Goal: Task Accomplishment & Management: Use online tool/utility

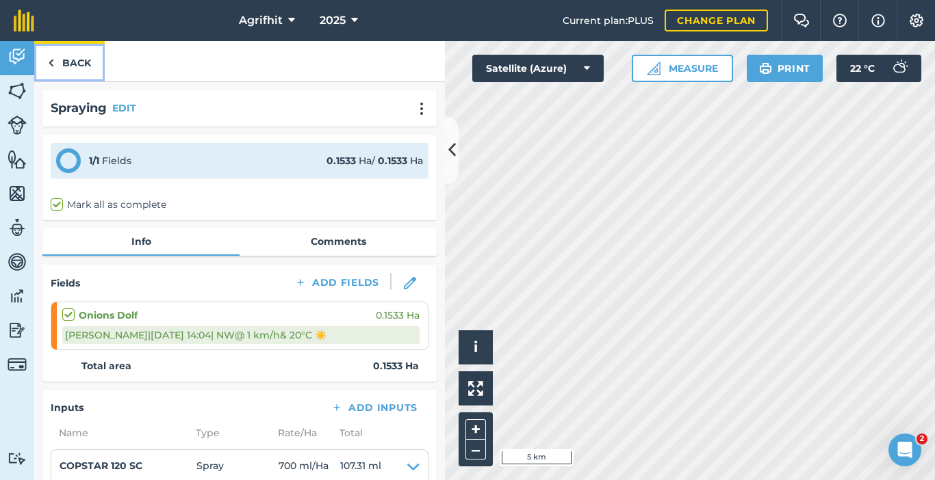
click at [77, 67] on link "Back" at bounding box center [69, 61] width 70 height 40
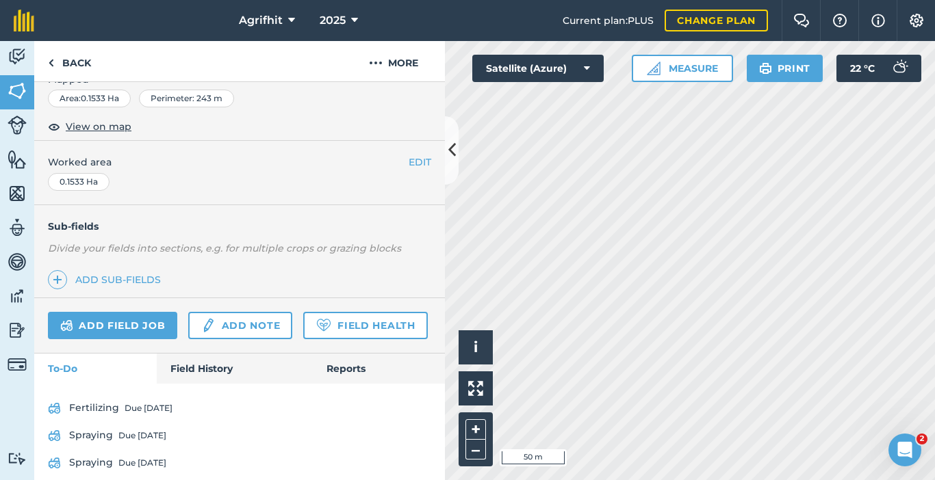
scroll to position [274, 0]
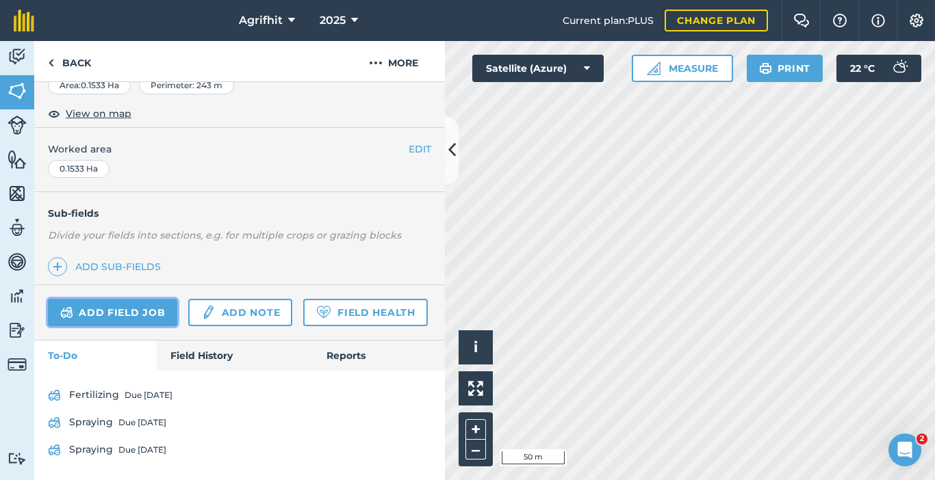
click at [116, 299] on link "Add field job" at bounding box center [112, 312] width 129 height 27
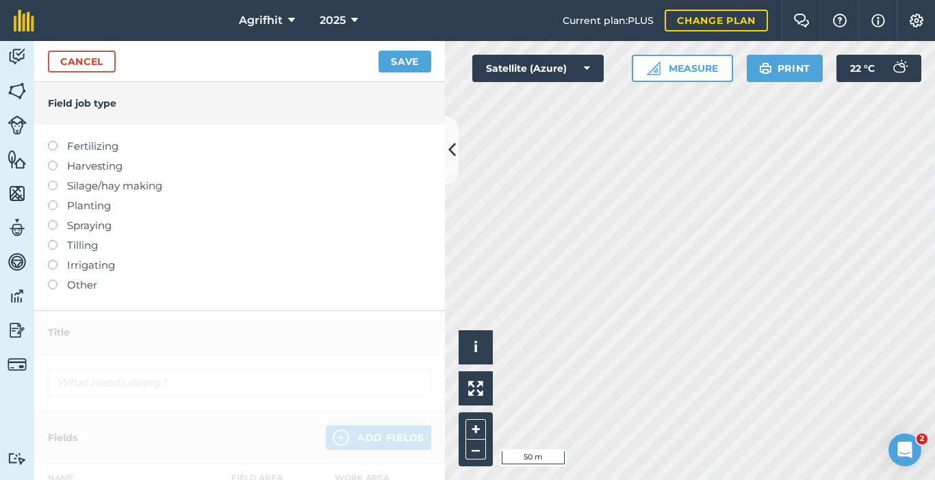
click at [54, 141] on label at bounding box center [57, 141] width 19 height 0
type input "Fertilizing"
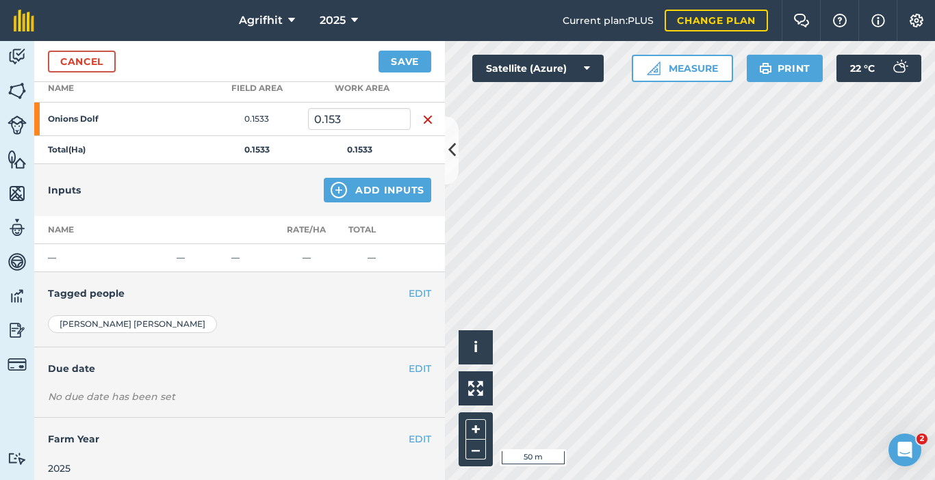
scroll to position [205, 0]
click at [380, 189] on button "Add Inputs" at bounding box center [377, 189] width 107 height 25
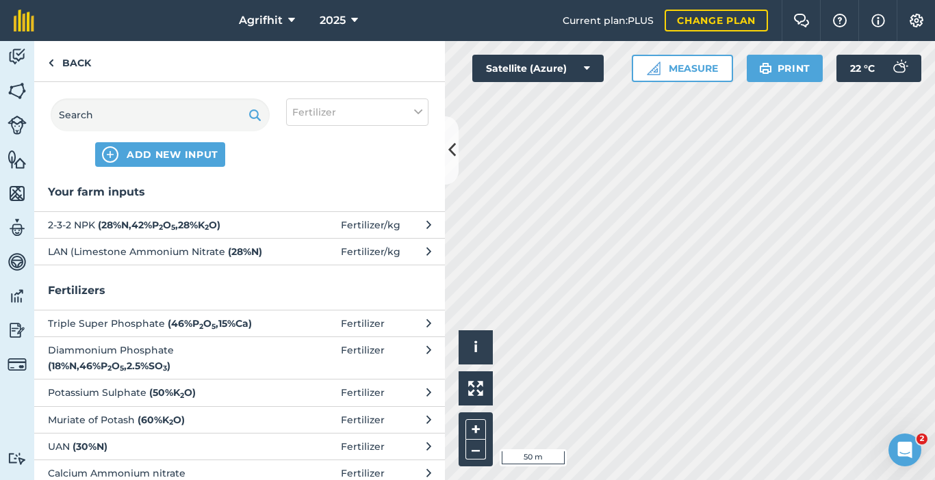
click at [222, 254] on span "LAN (Limestone Ammonium Nitrate ( 28 % N )" at bounding box center [160, 251] width 224 height 15
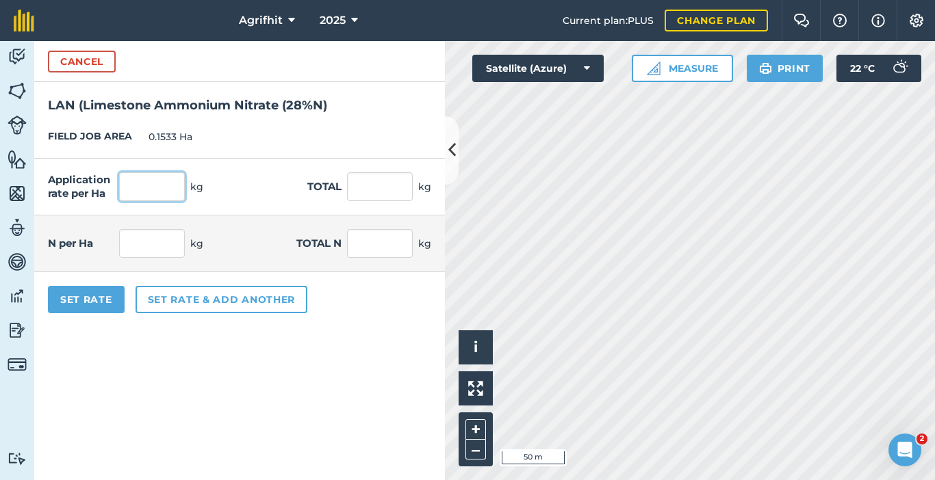
click at [138, 190] on input "text" at bounding box center [152, 186] width 66 height 29
type input "200"
type input "30.66"
type input "56"
type input "8.585"
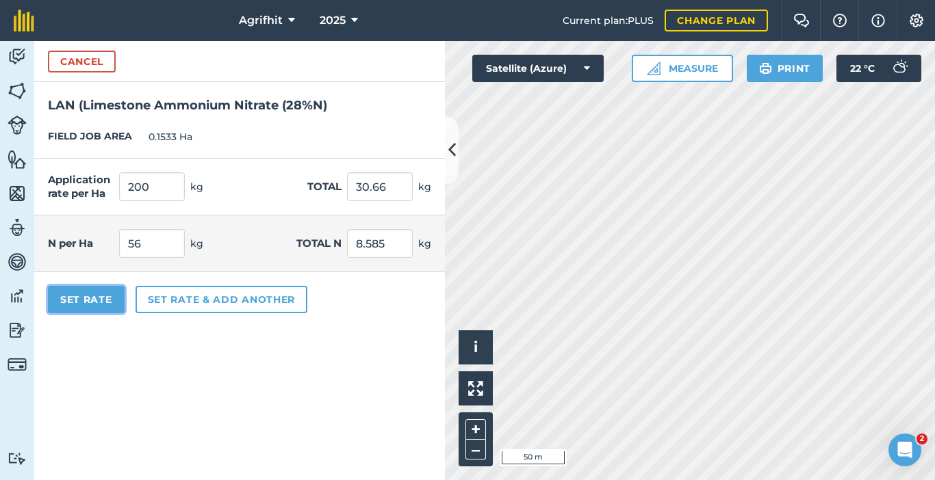
click at [92, 307] on button "Set Rate" at bounding box center [86, 299] width 77 height 27
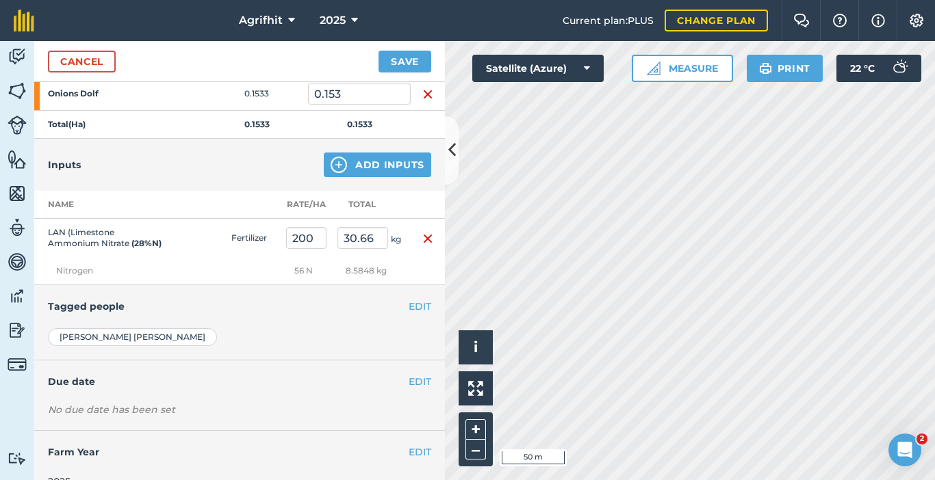
scroll to position [253, 0]
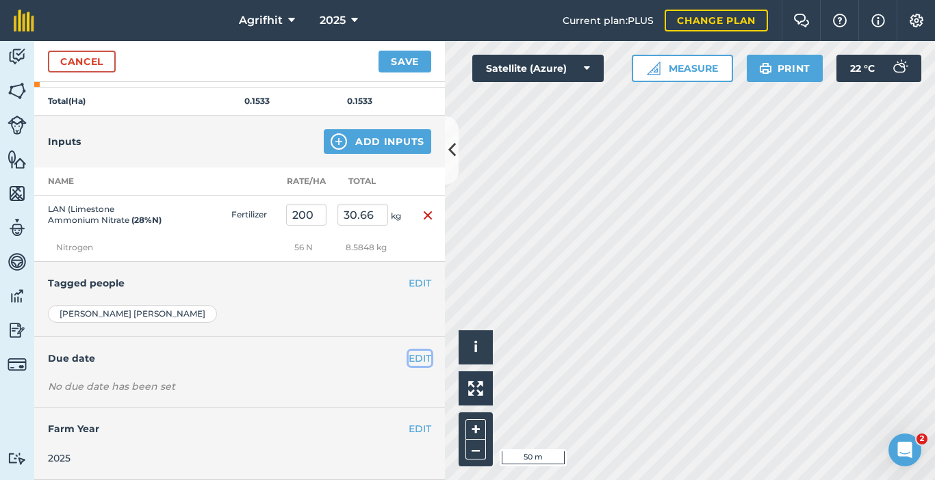
click at [418, 361] on button "EDIT" at bounding box center [420, 358] width 23 height 15
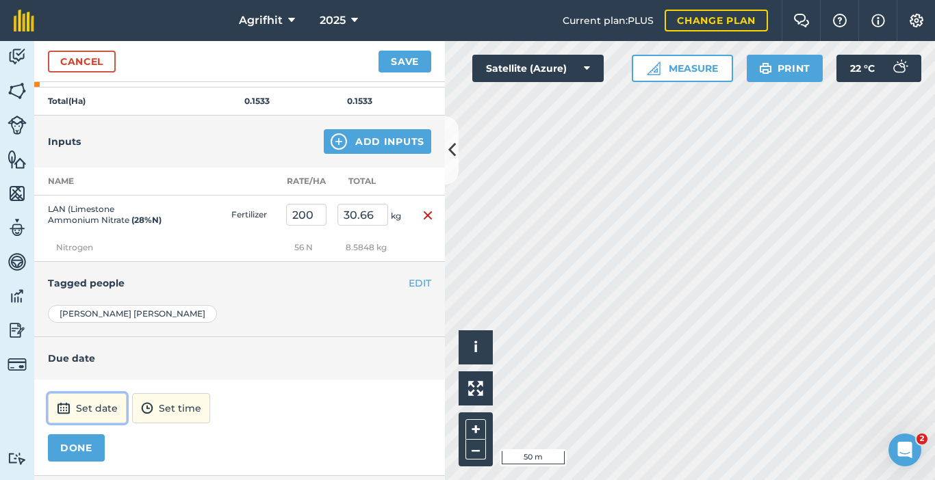
click at [101, 409] on button "Set date" at bounding box center [87, 408] width 79 height 30
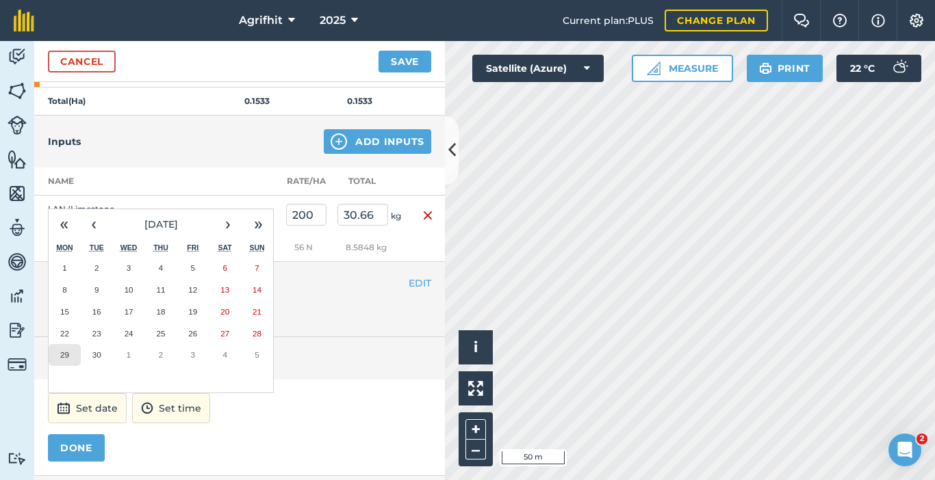
click at [67, 352] on abbr "29" at bounding box center [64, 354] width 9 height 9
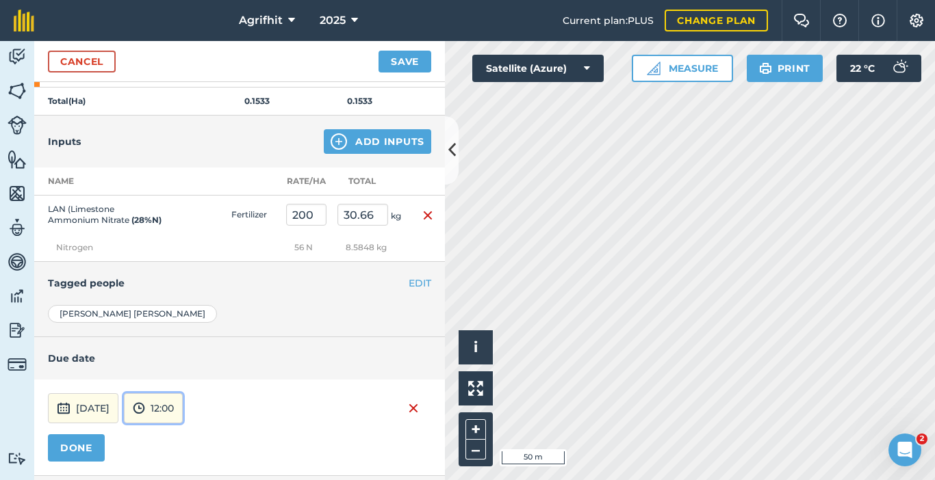
click at [183, 402] on button "12:00" at bounding box center [153, 408] width 59 height 30
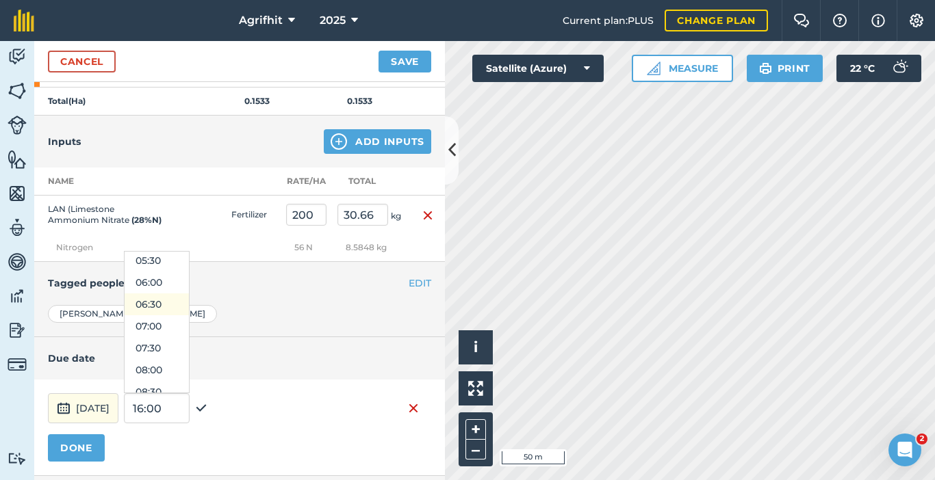
scroll to position [274, 0]
click at [183, 335] on button "08:00" at bounding box center [157, 339] width 64 height 22
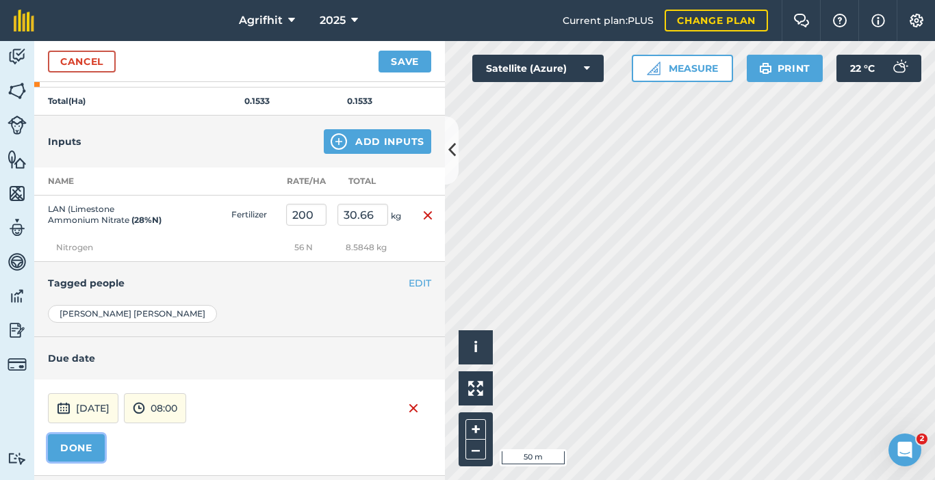
click at [85, 443] on button "DONE" at bounding box center [76, 448] width 57 height 27
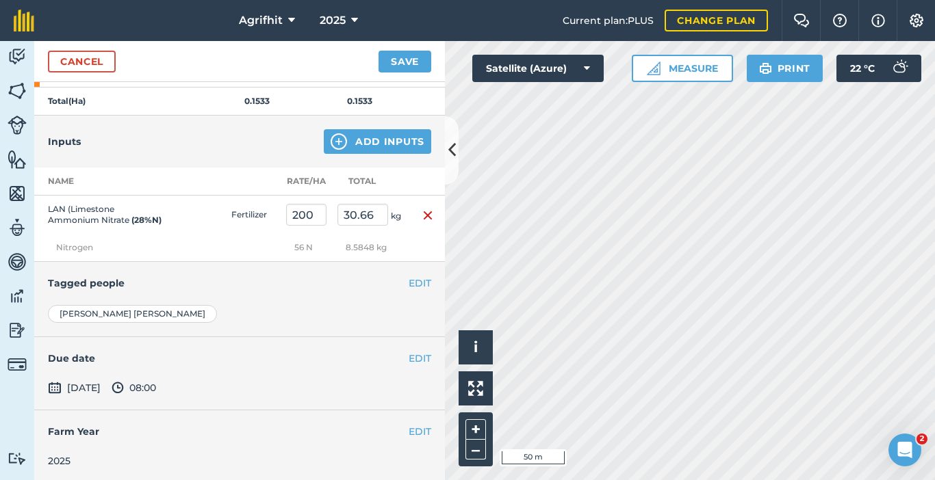
scroll to position [256, 0]
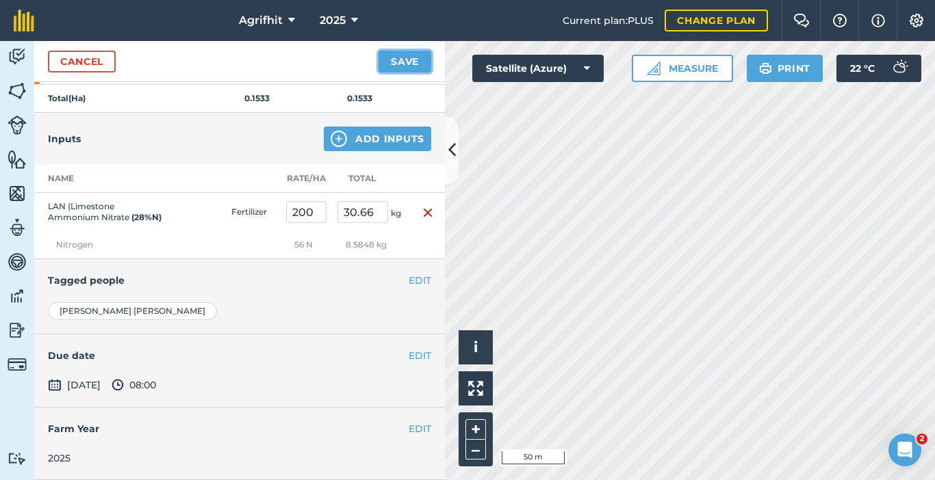
click at [411, 62] on button "Save" at bounding box center [404, 62] width 53 height 22
